Goal: Find specific page/section: Find specific page/section

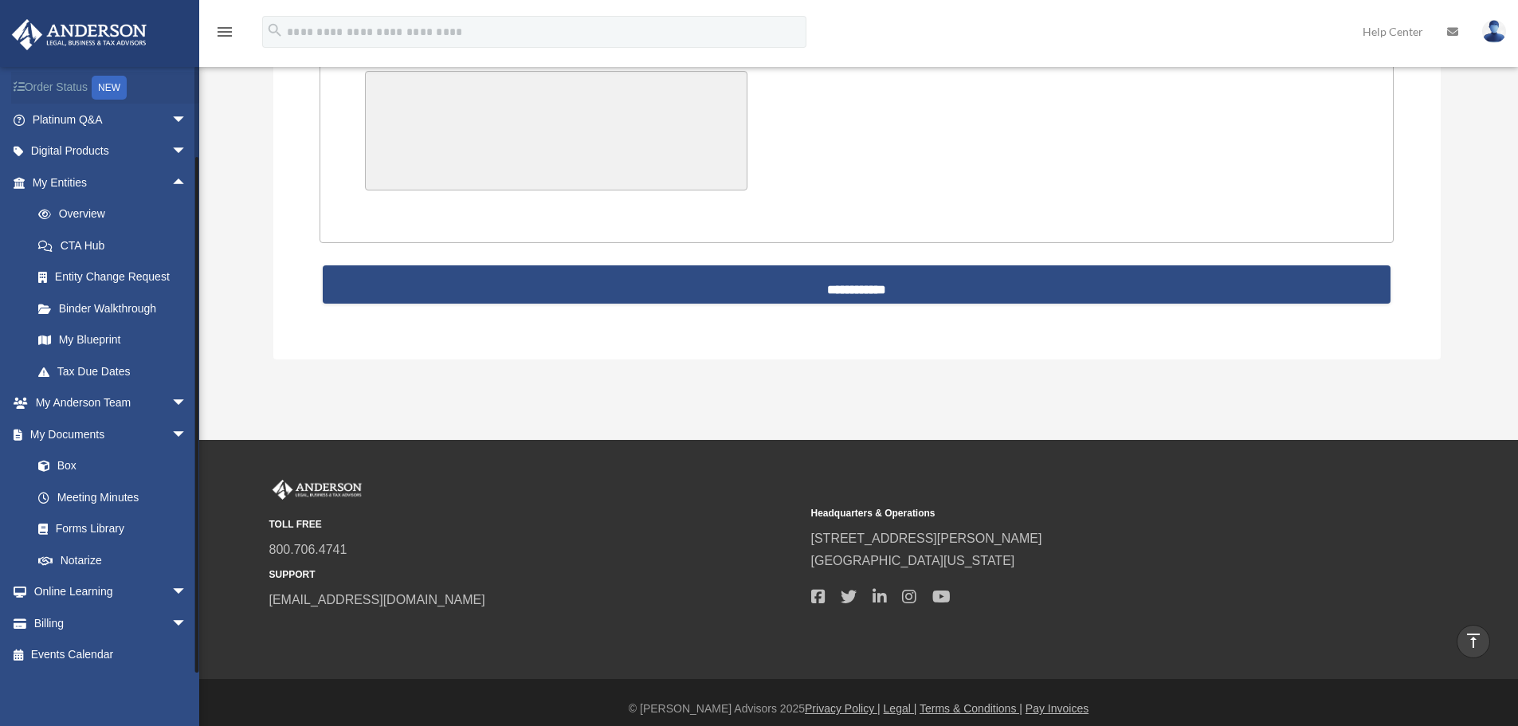
scroll to position [95, 0]
click at [171, 618] on span "arrow_drop_down" at bounding box center [187, 621] width 32 height 33
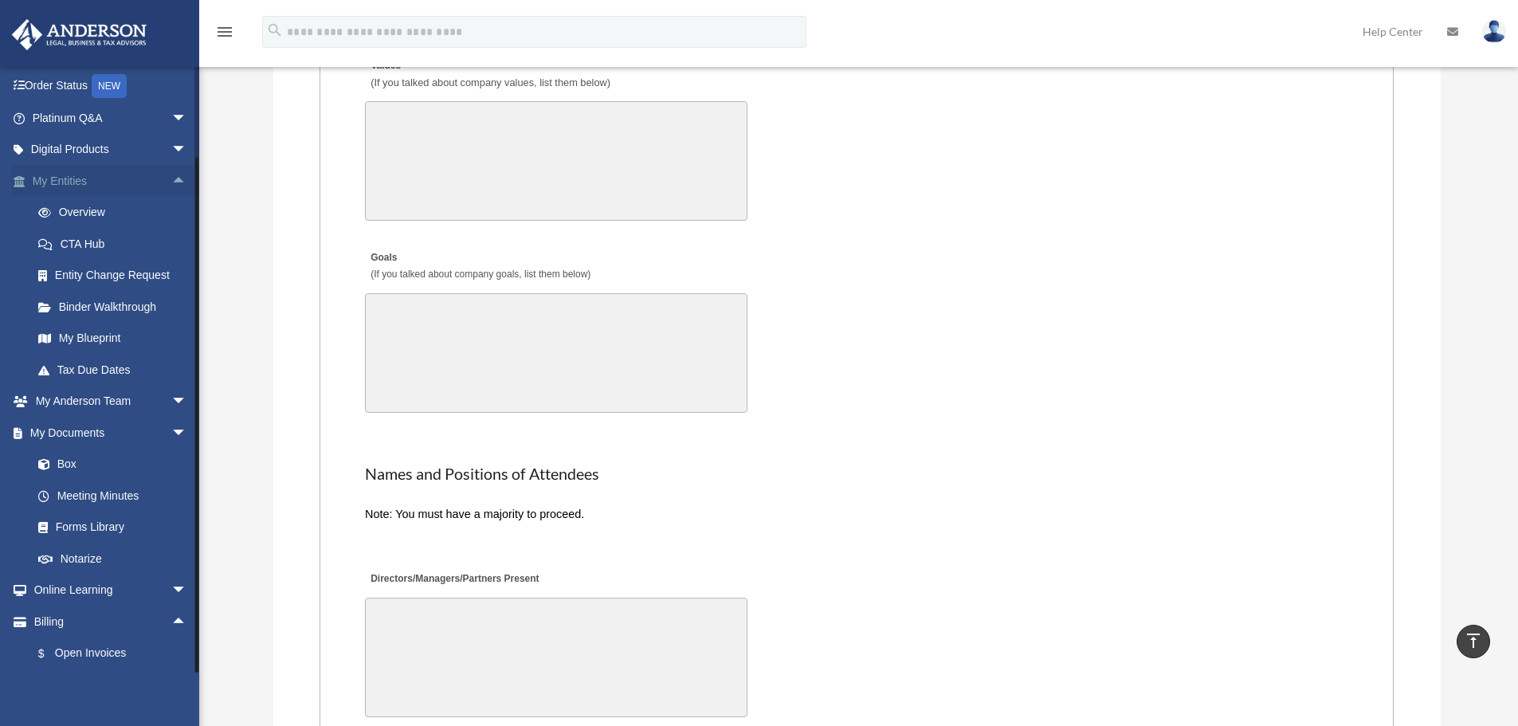
scroll to position [2825, 0]
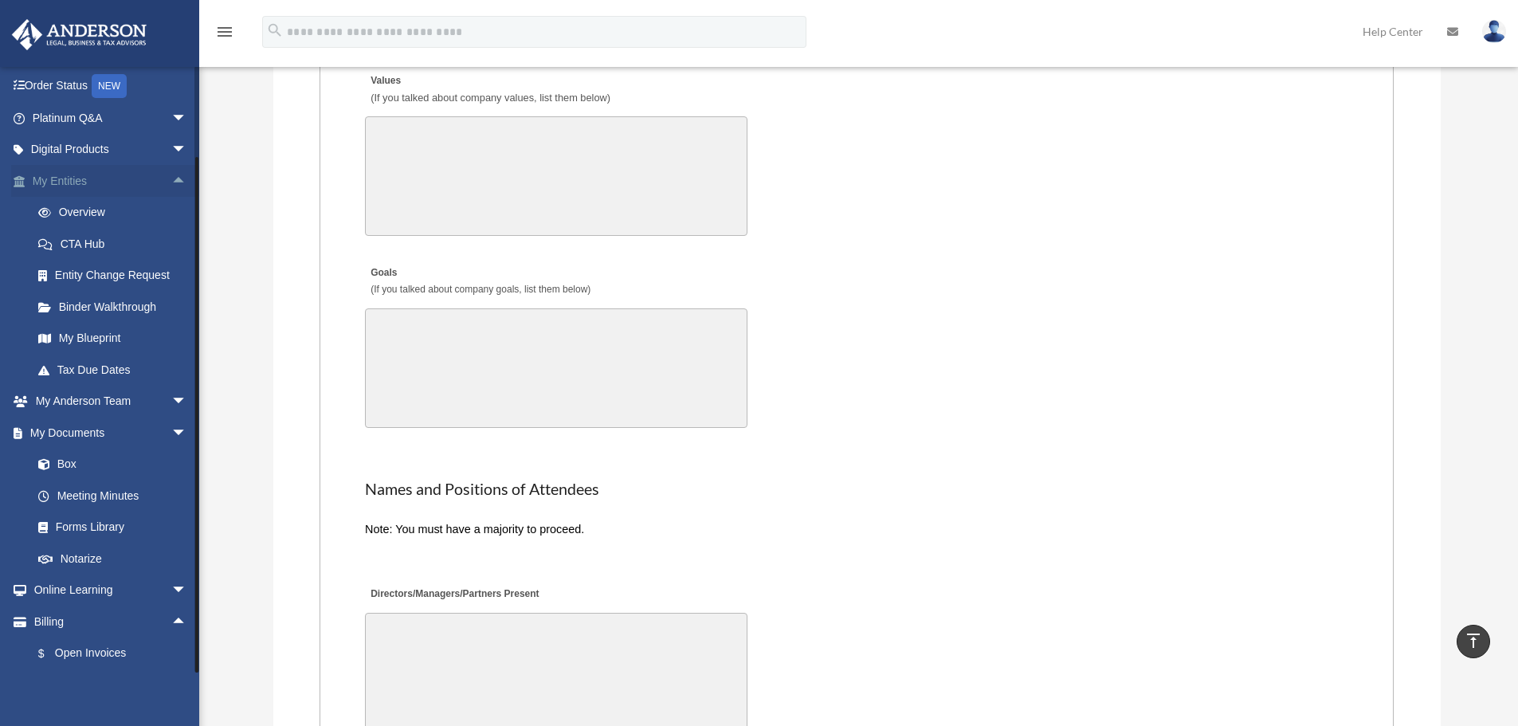
click at [171, 172] on span "arrow_drop_up" at bounding box center [187, 181] width 32 height 33
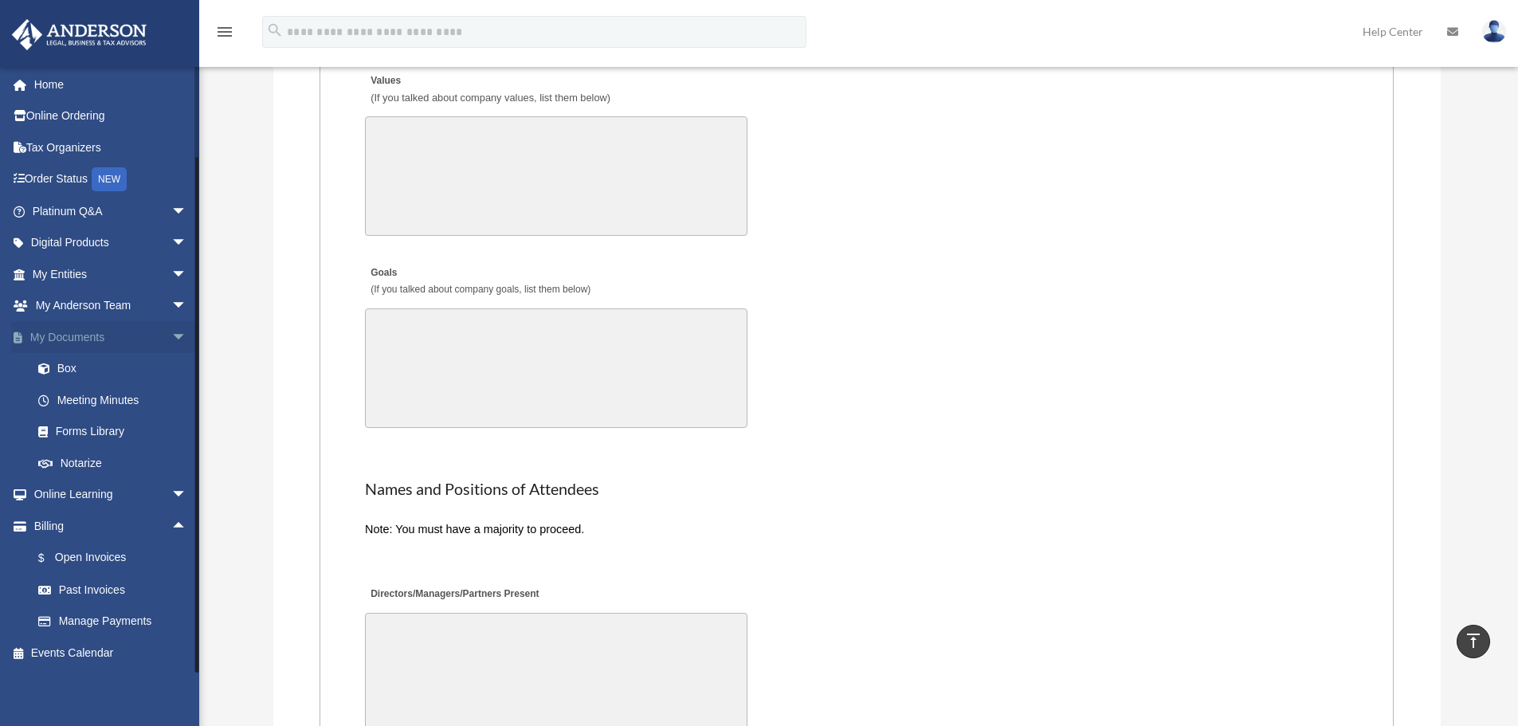
click at [171, 339] on span "arrow_drop_down" at bounding box center [187, 337] width 32 height 33
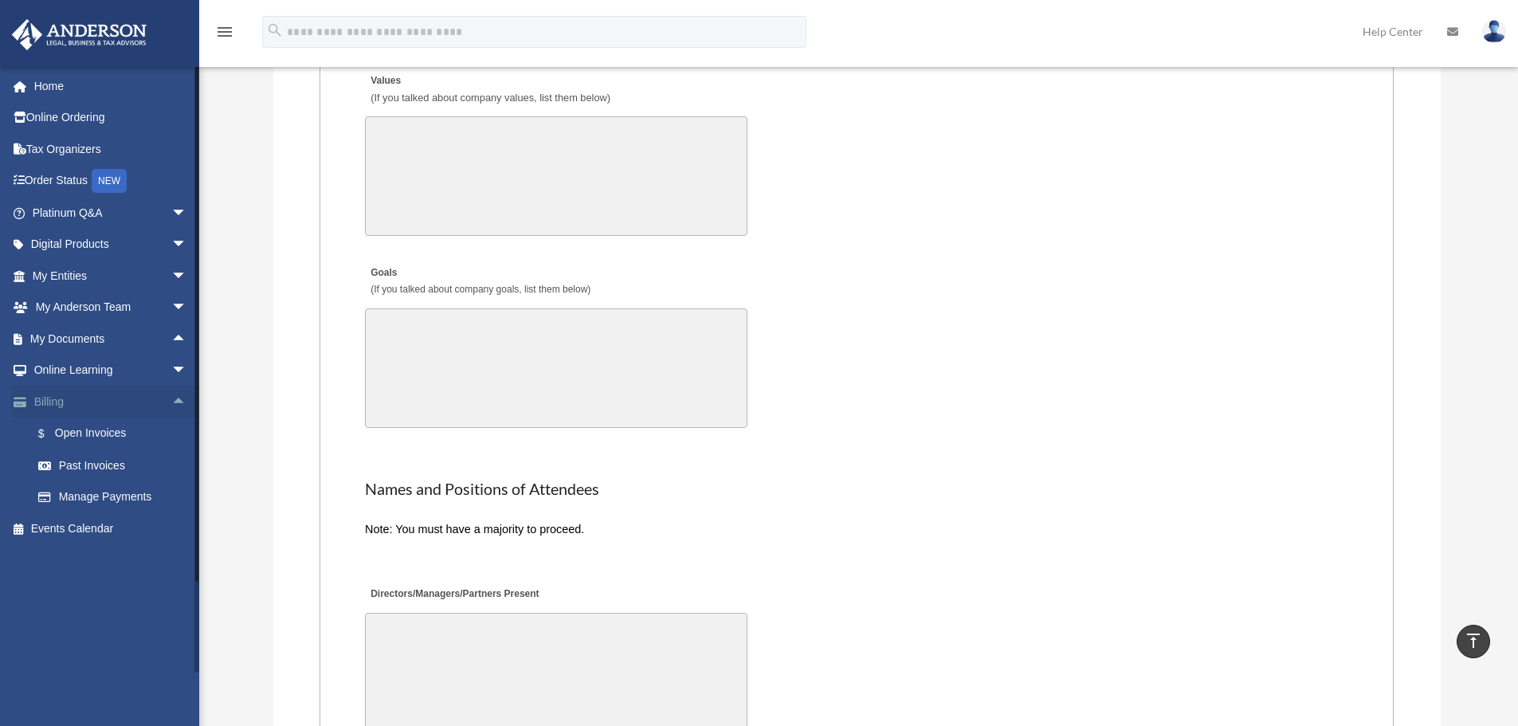
click at [171, 408] on span "arrow_drop_up" at bounding box center [187, 402] width 32 height 33
click at [171, 337] on span "arrow_drop_up" at bounding box center [187, 339] width 32 height 33
click at [77, 398] on link "Meeting Minutes" at bounding box center [116, 402] width 189 height 32
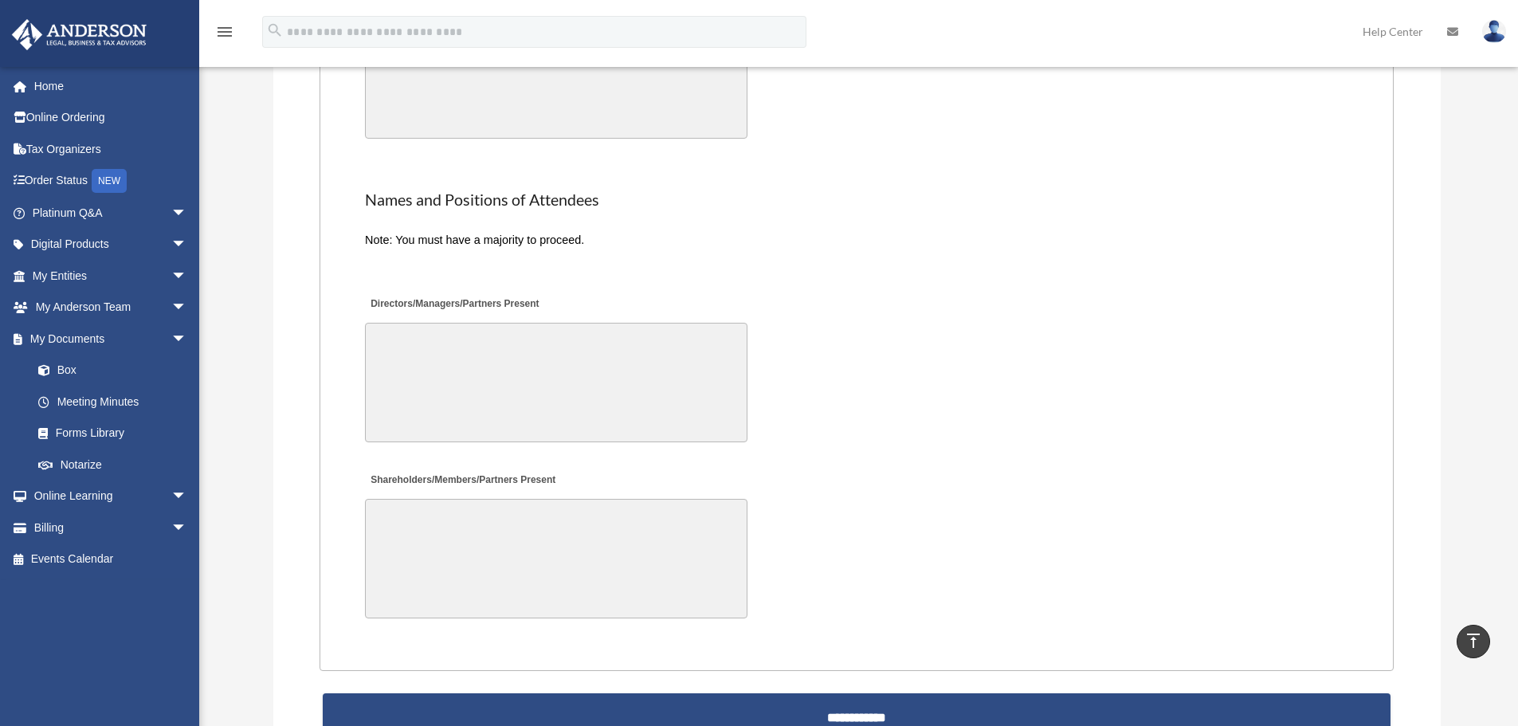
scroll to position [3266, 0]
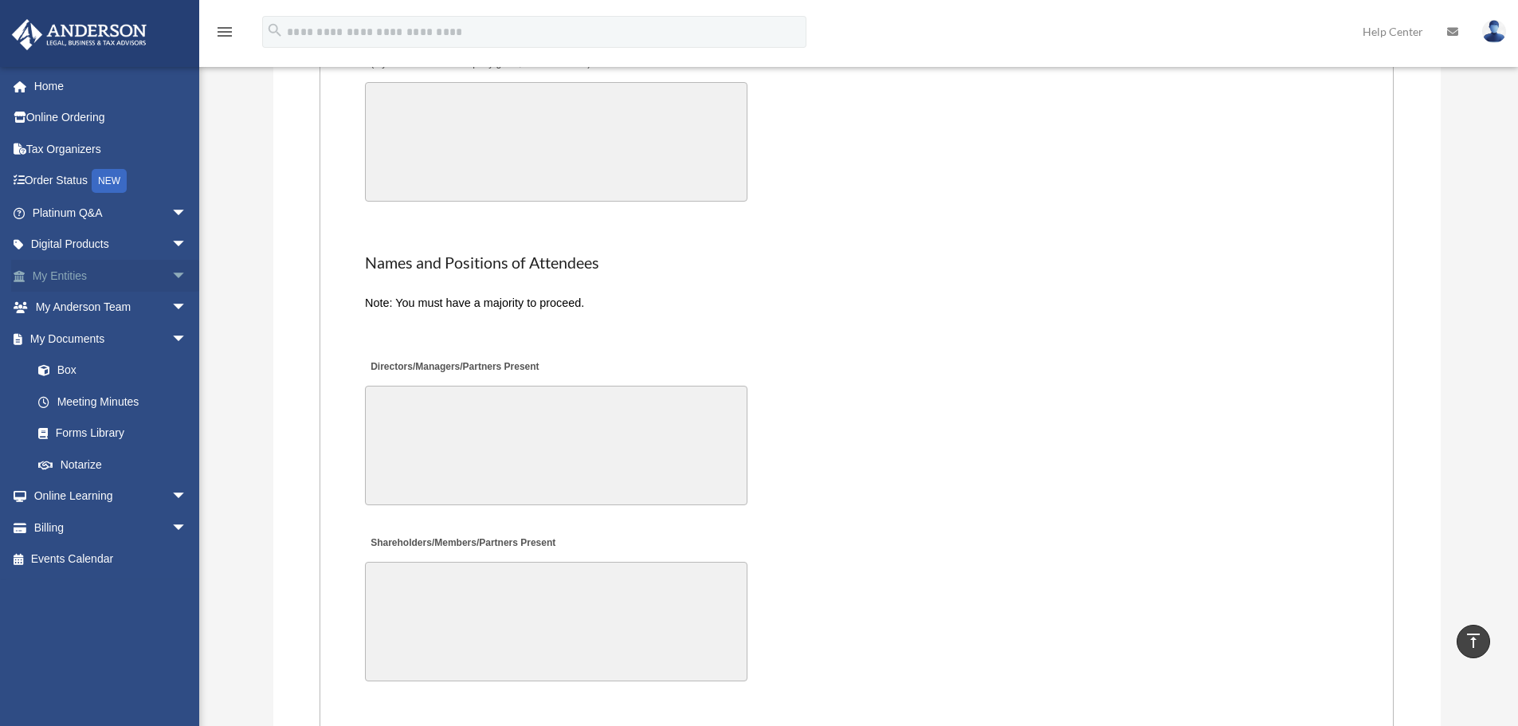
click at [171, 273] on span "arrow_drop_down" at bounding box center [187, 276] width 32 height 33
click at [99, 304] on link "Overview" at bounding box center [116, 308] width 189 height 32
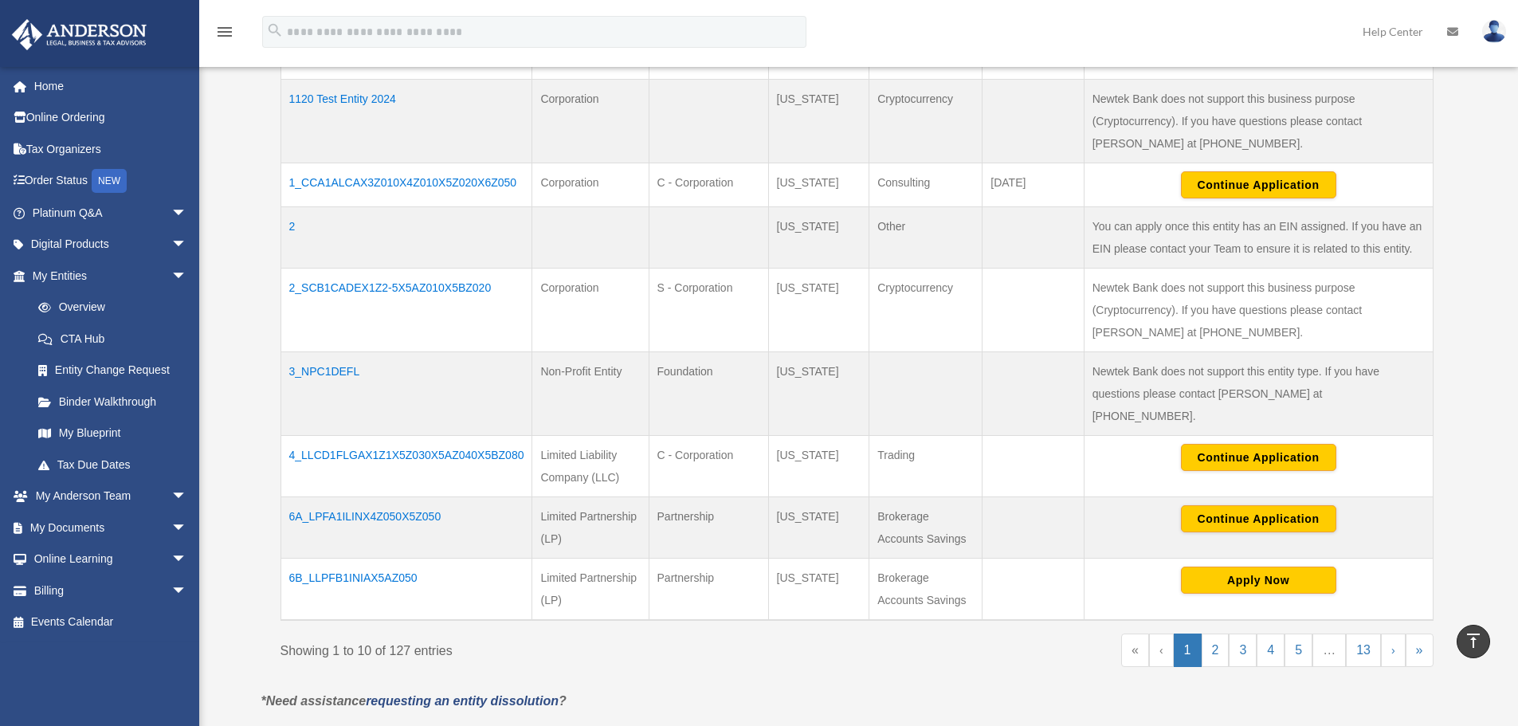
scroll to position [637, 0]
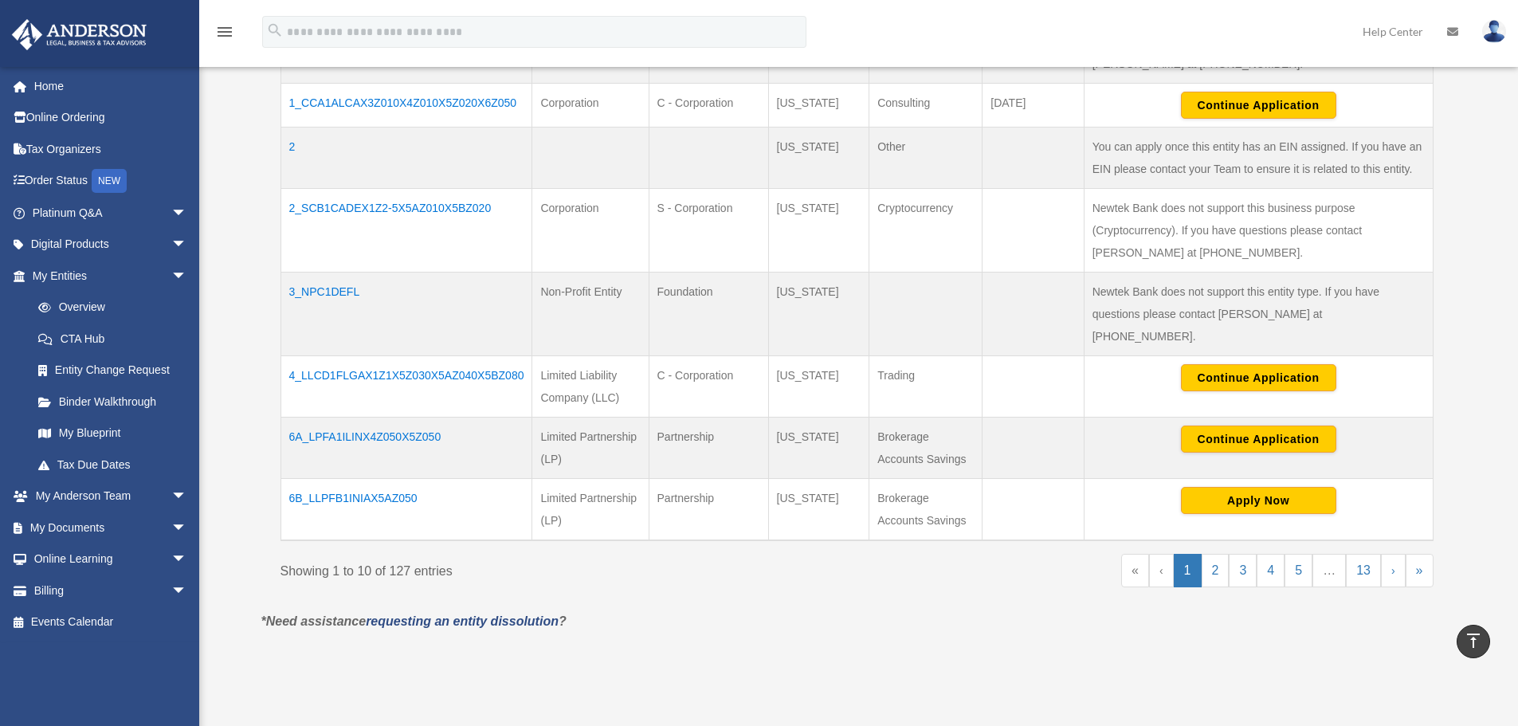
click at [389, 356] on td "4_LLCD1FLGAX1Z1X5Z030X5AZ040X5BZ080" at bounding box center [406, 386] width 252 height 61
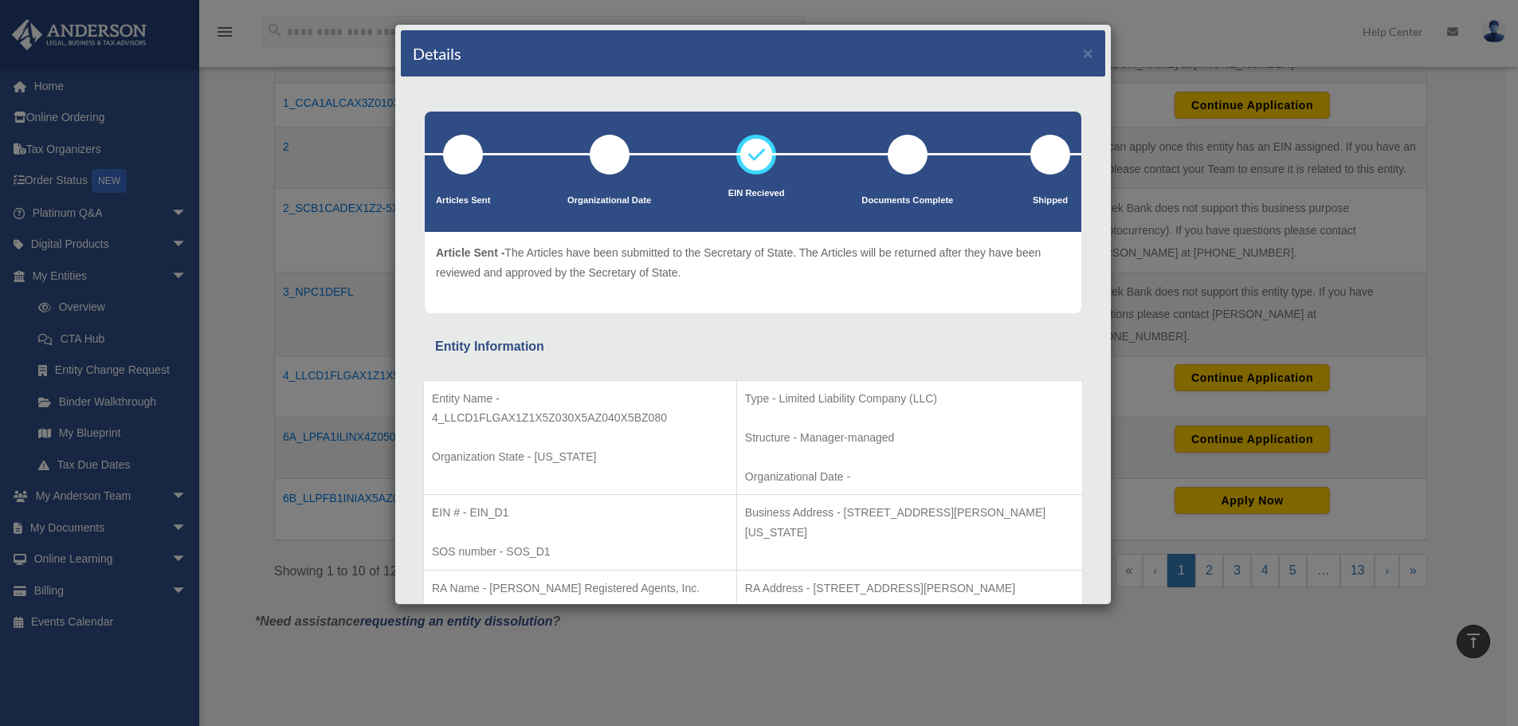
scroll to position [80, 0]
